Goal: Task Accomplishment & Management: Use online tool/utility

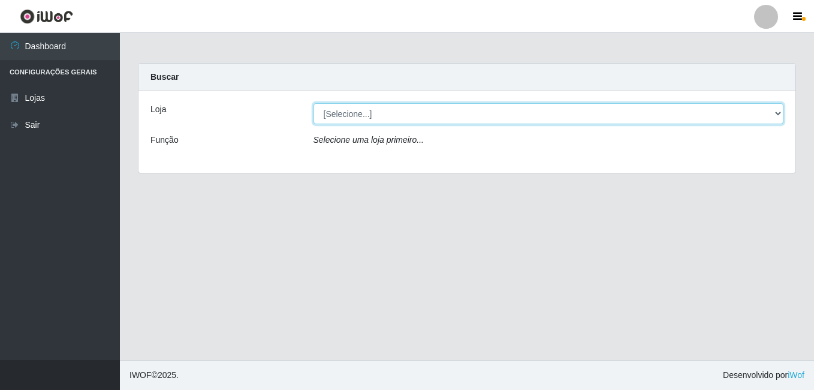
click at [402, 107] on select "[Selecione...] Bemais Supermercados - B7 Oitizeiro" at bounding box center [549, 113] width 471 height 21
select select "411"
click at [314, 103] on select "[Selecione...] Bemais Supermercados - B7 Oitizeiro" at bounding box center [549, 113] width 471 height 21
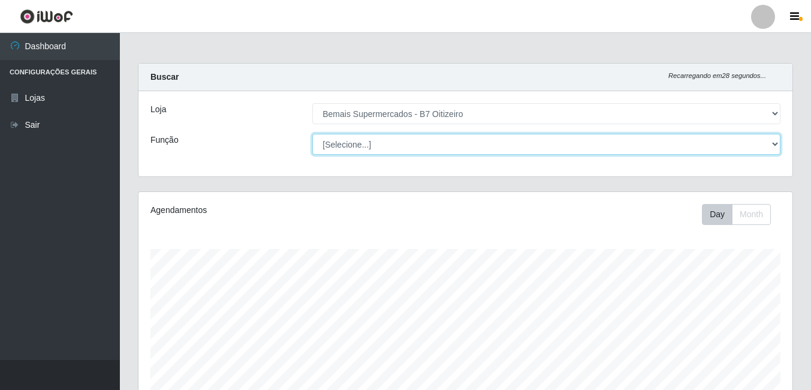
click at [410, 145] on select "[Selecione...] ASG ASG + ASG ++ Auxiliar de Estacionamento Auxiliar de Estacion…" at bounding box center [546, 144] width 468 height 21
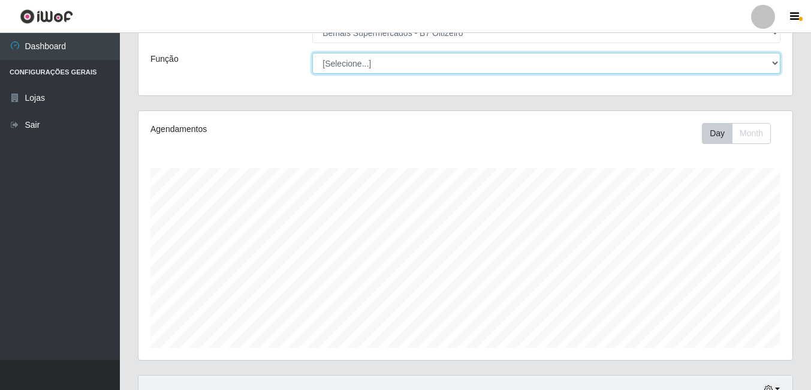
scroll to position [60, 0]
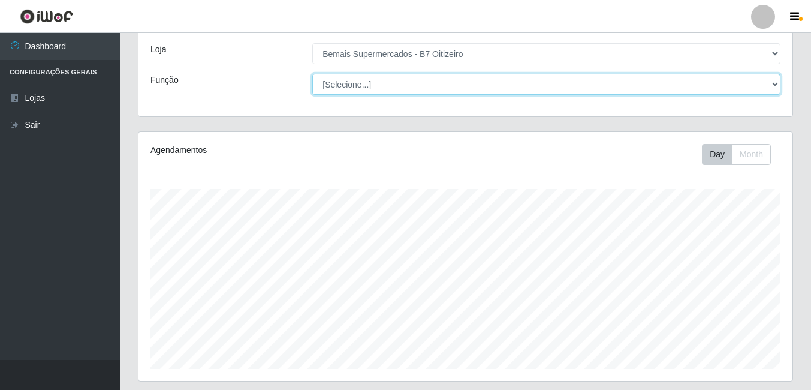
click at [406, 85] on select "[Selecione...] ASG ASG + ASG ++ Auxiliar de Estacionamento Auxiliar de Estacion…" at bounding box center [546, 84] width 468 height 21
select select "72"
click at [312, 74] on select "[Selecione...] ASG ASG + ASG ++ Auxiliar de Estacionamento Auxiliar de Estacion…" at bounding box center [546, 84] width 468 height 21
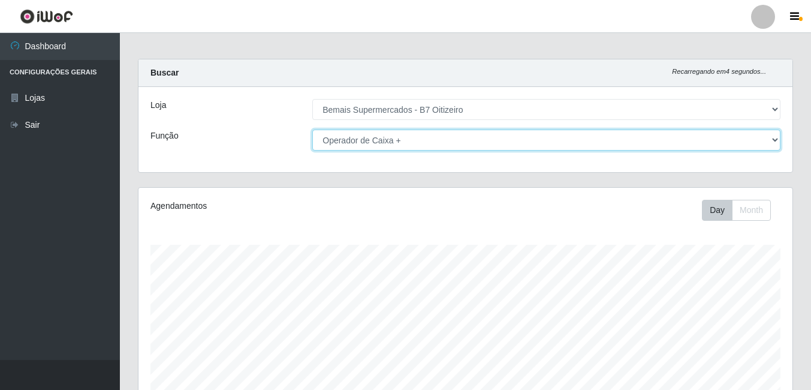
scroll to position [0, 0]
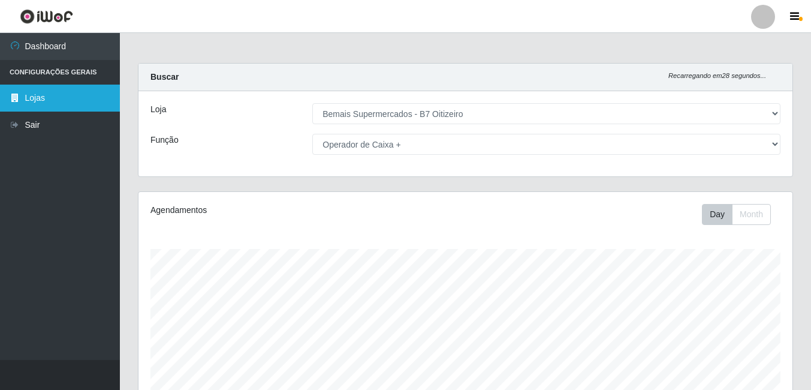
click at [61, 98] on link "Lojas" at bounding box center [60, 98] width 120 height 27
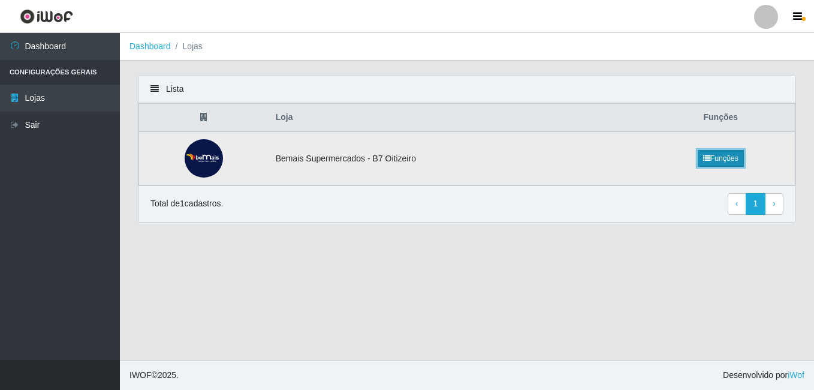
click at [720, 154] on link "Funções" at bounding box center [721, 158] width 46 height 17
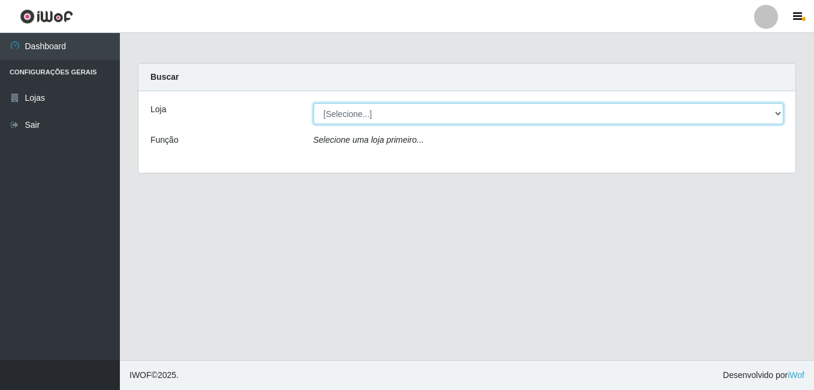
click at [626, 111] on select "[Selecione...] Bemais Supermercados - B7 Oitizeiro" at bounding box center [549, 113] width 471 height 21
select select "411"
click at [314, 103] on select "[Selecione...] Bemais Supermercados - B7 Oitizeiro" at bounding box center [549, 113] width 471 height 21
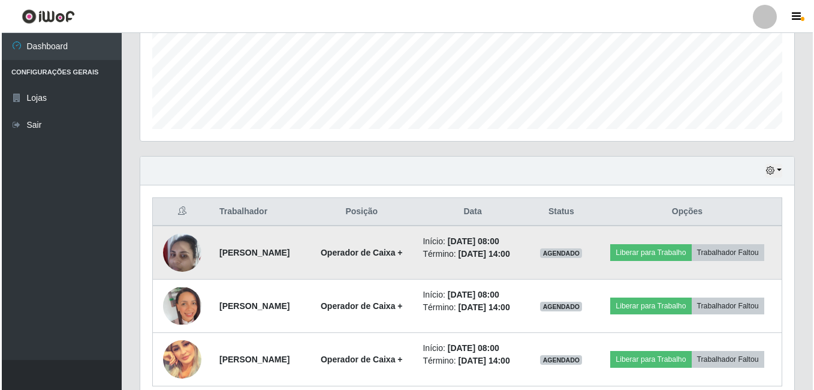
scroll to position [380, 0]
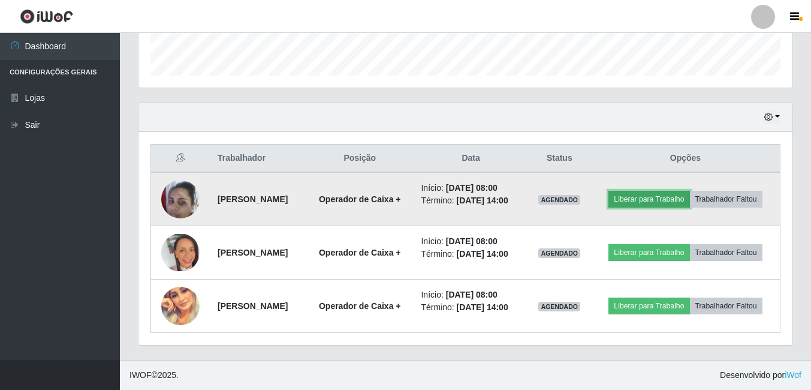
click at [684, 191] on button "Liberar para Trabalho" at bounding box center [649, 199] width 81 height 17
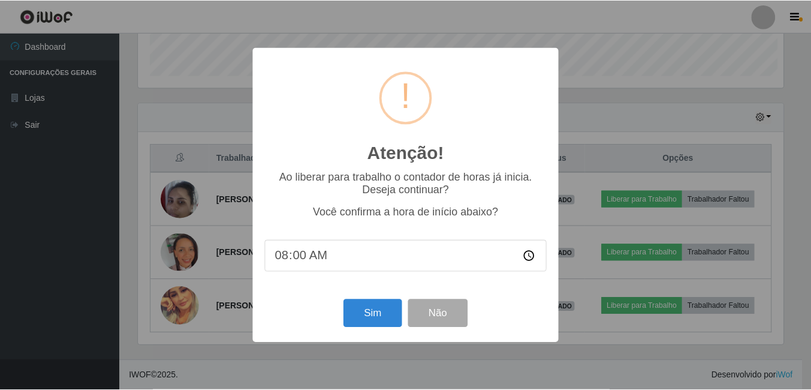
scroll to position [249, 648]
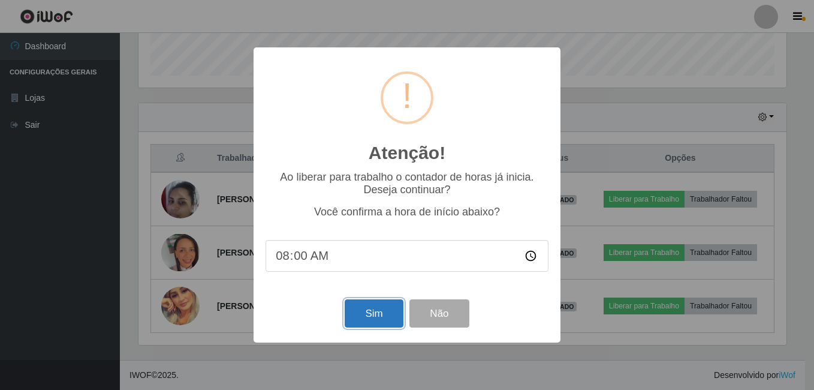
click at [378, 311] on button "Sim" at bounding box center [374, 313] width 58 height 28
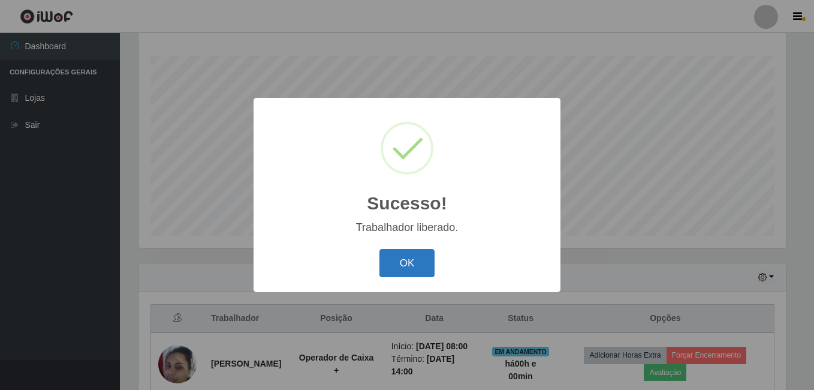
click at [396, 269] on button "OK" at bounding box center [408, 263] width 56 height 28
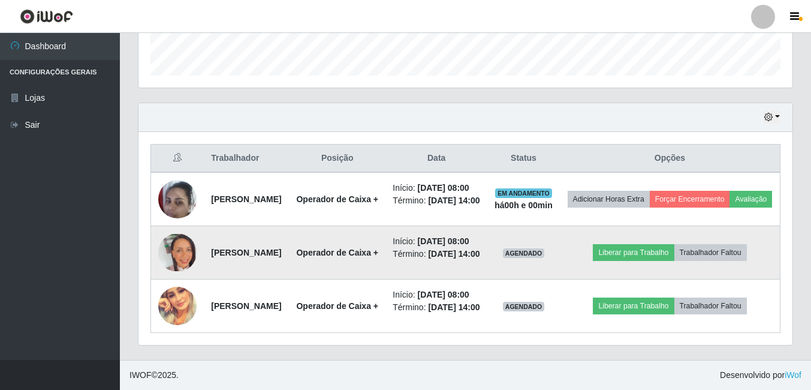
scroll to position [418, 0]
click at [654, 244] on button "Liberar para Trabalho" at bounding box center [633, 252] width 81 height 17
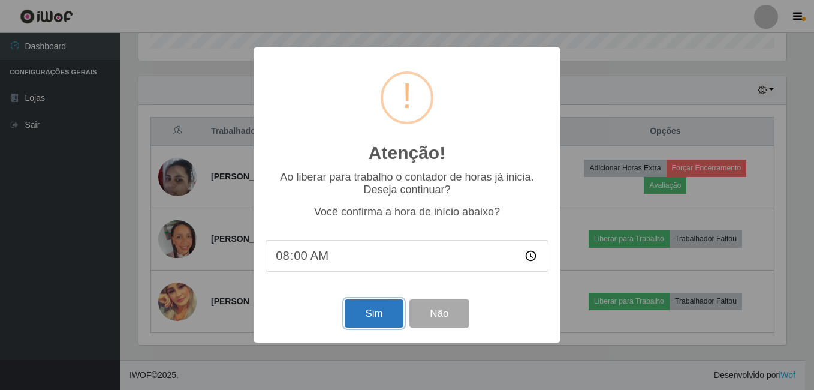
click at [364, 317] on button "Sim" at bounding box center [374, 313] width 58 height 28
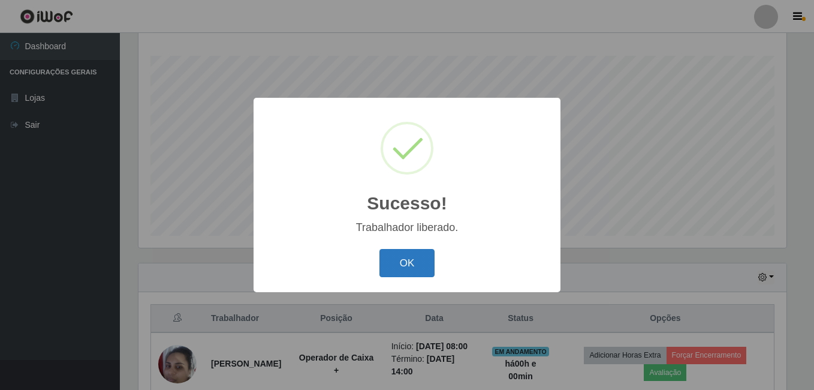
click at [404, 263] on button "OK" at bounding box center [408, 263] width 56 height 28
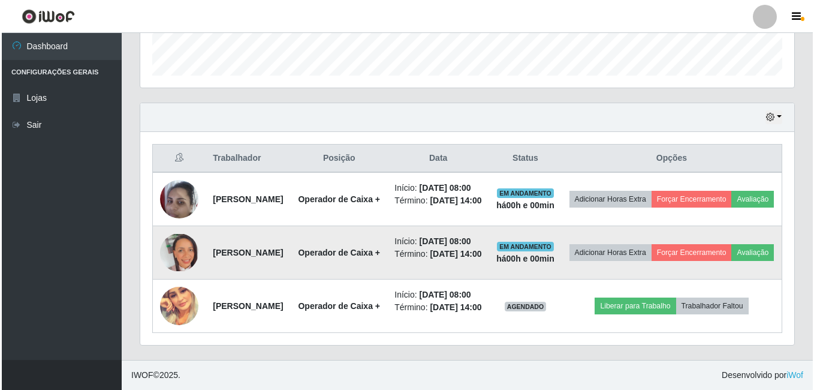
scroll to position [418, 0]
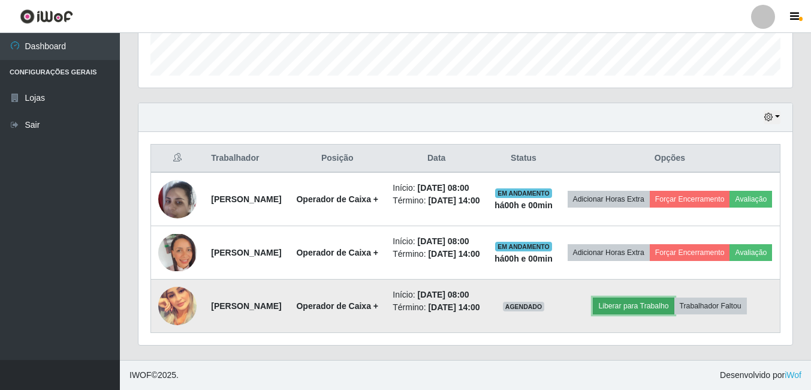
click at [661, 297] on button "Liberar para Trabalho" at bounding box center [633, 305] width 81 height 17
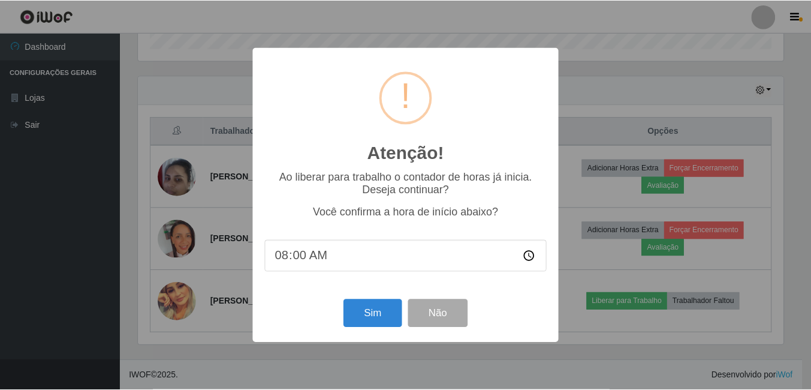
scroll to position [249, 648]
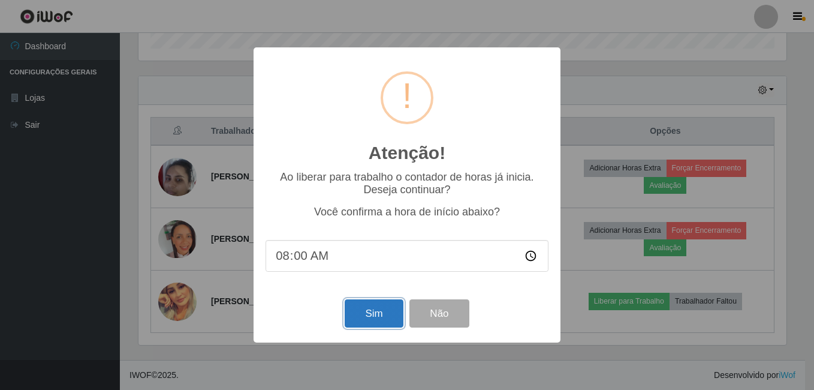
click at [385, 316] on button "Sim" at bounding box center [374, 313] width 58 height 28
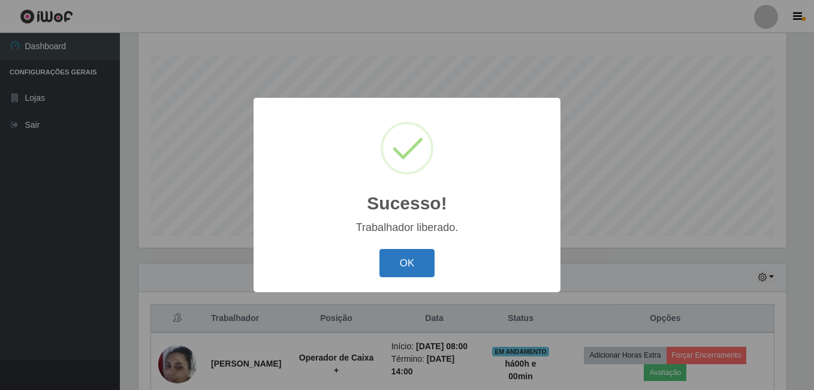
click at [416, 271] on button "OK" at bounding box center [408, 263] width 56 height 28
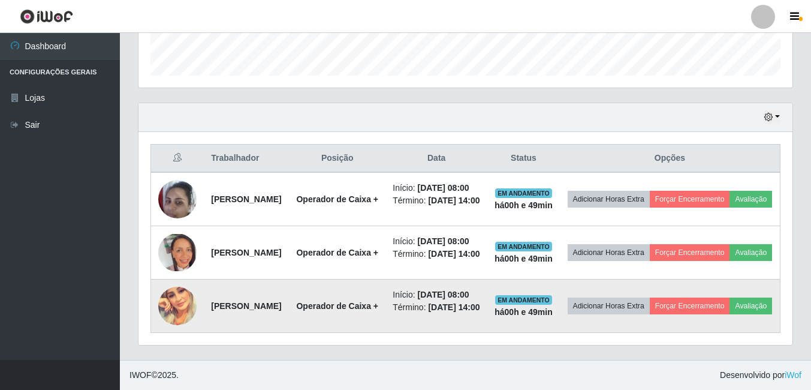
scroll to position [373, 0]
